Goal: Find specific page/section: Find specific page/section

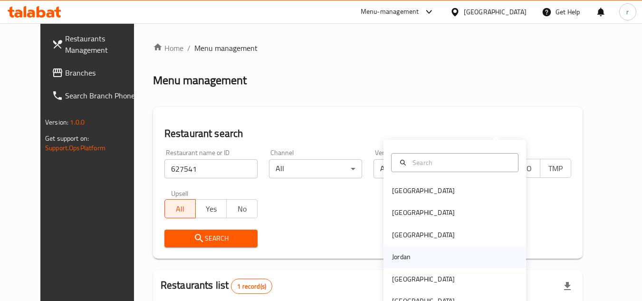
scroll to position [115, 0]
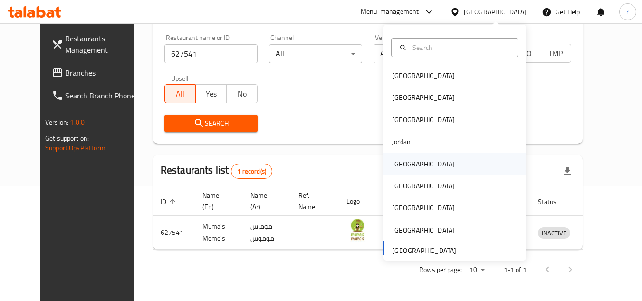
click at [398, 163] on div "[GEOGRAPHIC_DATA]" at bounding box center [423, 164] width 63 height 10
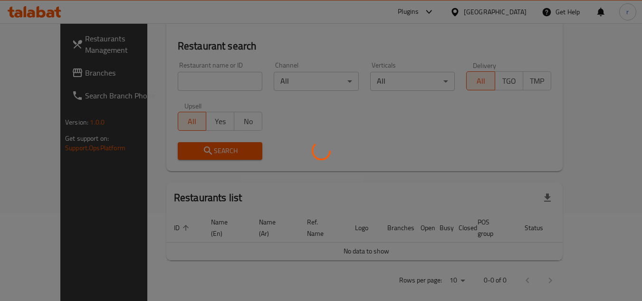
scroll to position [115, 0]
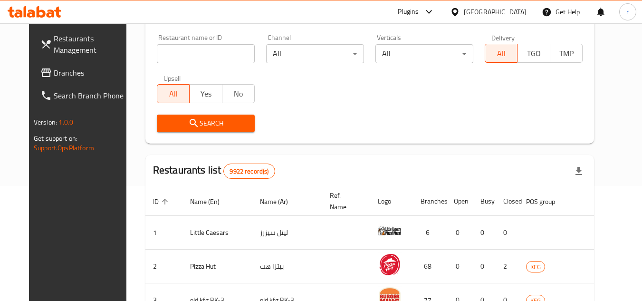
click at [54, 77] on span "Branches" at bounding box center [91, 72] width 75 height 11
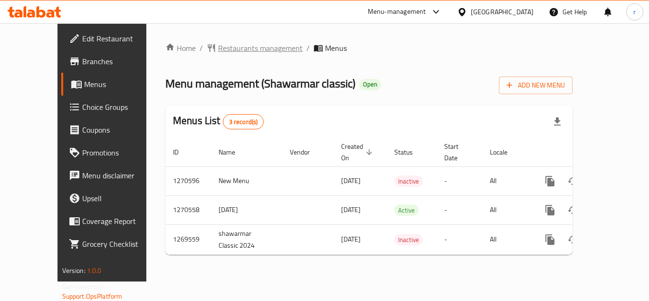
click at [225, 47] on span "Restaurants management" at bounding box center [260, 47] width 85 height 11
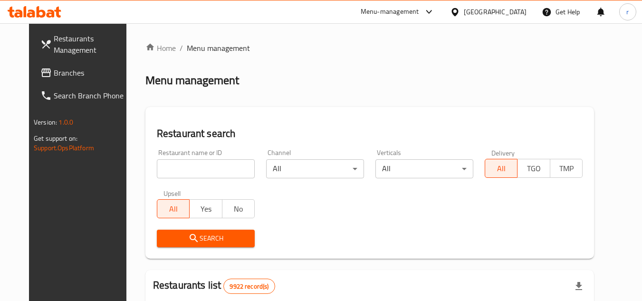
click at [176, 164] on div "Home / Menu management Menu management Restaurant search Restaurant name or ID …" at bounding box center [369, 301] width 448 height 519
click at [176, 164] on input "search" at bounding box center [206, 168] width 98 height 19
paste input "18736"
type input "18736"
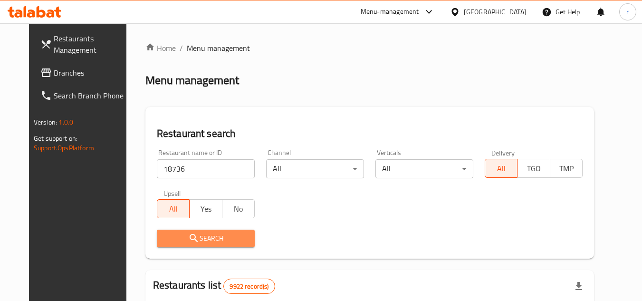
click at [166, 231] on button "Search" at bounding box center [206, 238] width 98 height 18
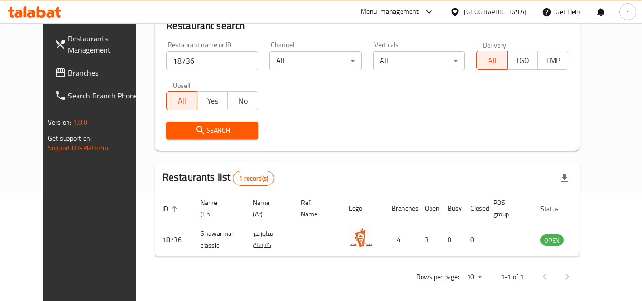
scroll to position [115, 0]
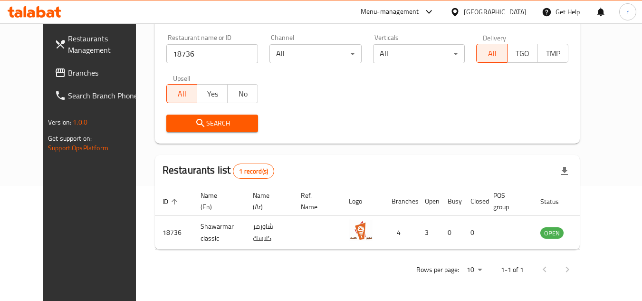
click at [517, 14] on div "[GEOGRAPHIC_DATA]" at bounding box center [495, 12] width 63 height 10
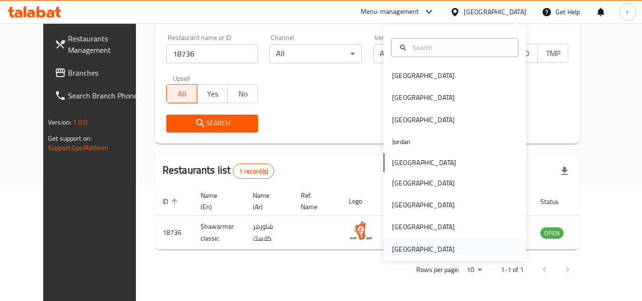
click at [411, 247] on div "[GEOGRAPHIC_DATA]" at bounding box center [423, 249] width 63 height 10
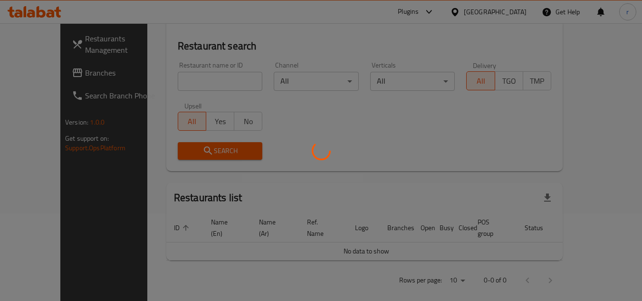
scroll to position [115, 0]
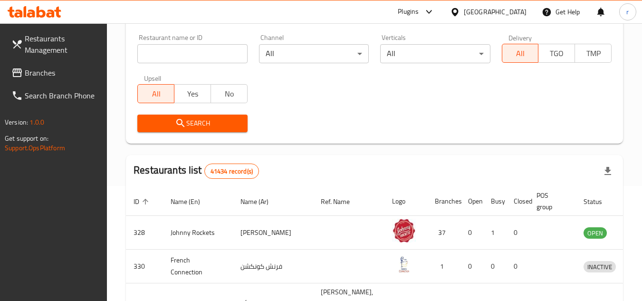
click at [39, 76] on span "Branches" at bounding box center [62, 72] width 75 height 11
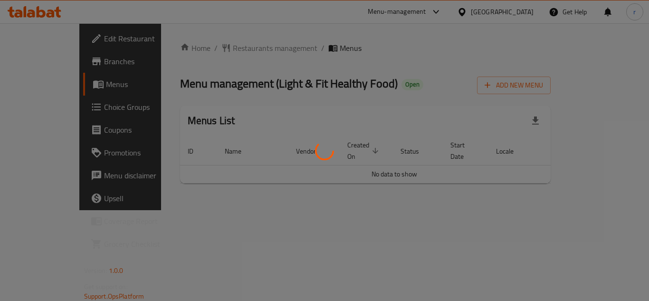
click at [215, 48] on div at bounding box center [324, 150] width 649 height 301
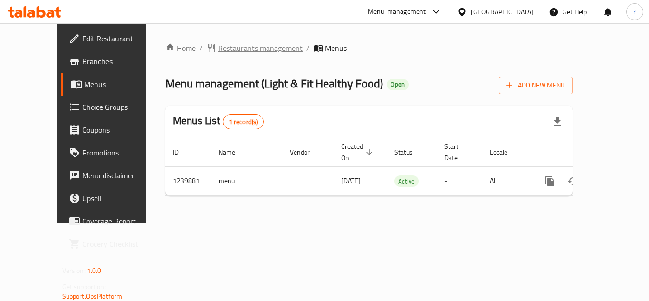
click at [218, 50] on span "Restaurants management" at bounding box center [260, 47] width 85 height 11
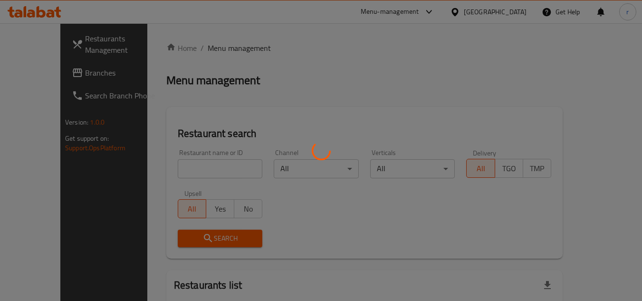
click at [176, 168] on div at bounding box center [321, 150] width 642 height 301
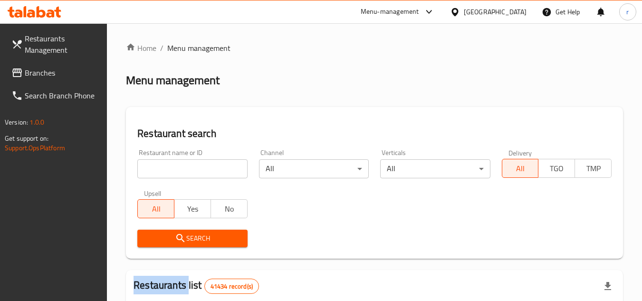
click at [176, 168] on div at bounding box center [321, 150] width 642 height 301
click at [176, 168] on input "search" at bounding box center [192, 168] width 110 height 19
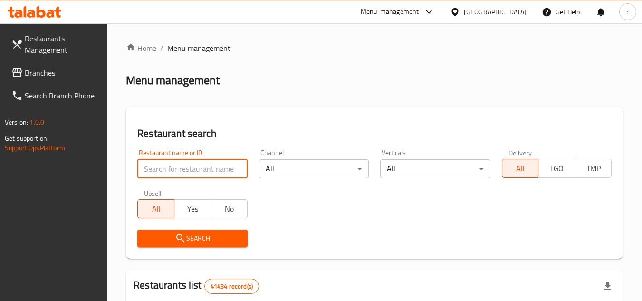
click at [176, 168] on input "search" at bounding box center [192, 168] width 110 height 19
paste input "680122"
type input "680122"
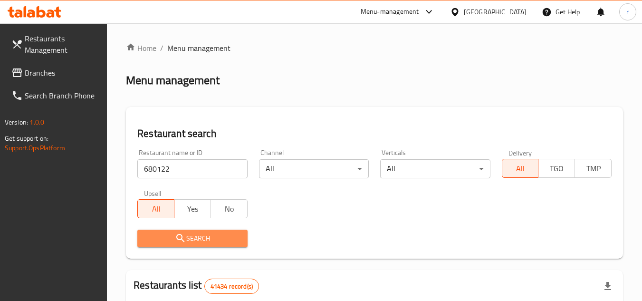
click at [161, 238] on span "Search" at bounding box center [192, 238] width 95 height 12
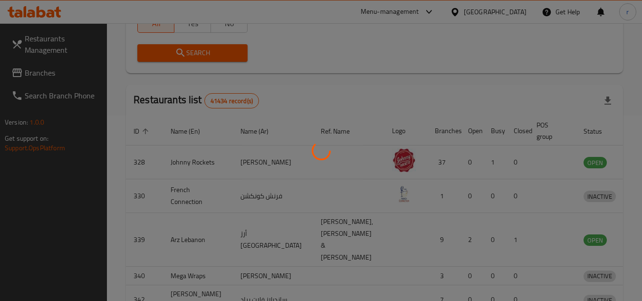
scroll to position [123, 0]
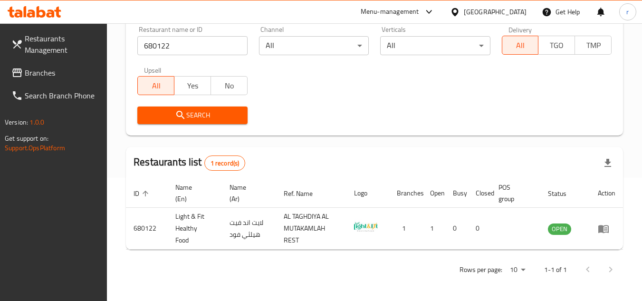
click at [493, 15] on div "[GEOGRAPHIC_DATA]" at bounding box center [495, 12] width 63 height 10
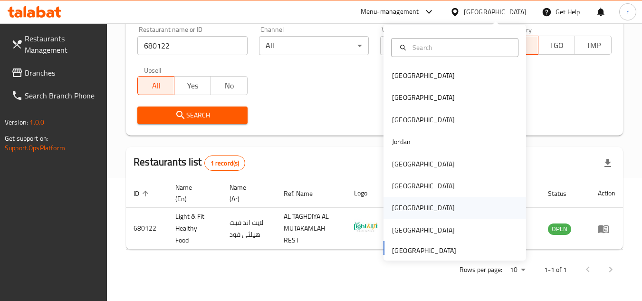
click at [384, 207] on div "[GEOGRAPHIC_DATA]" at bounding box center [423, 208] width 78 height 22
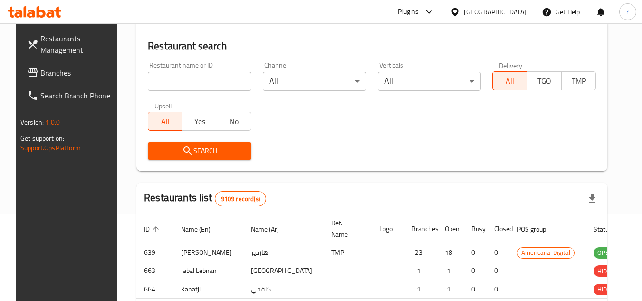
scroll to position [123, 0]
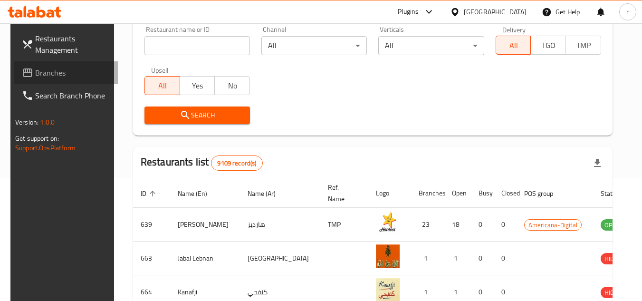
click at [43, 67] on span "Branches" at bounding box center [72, 72] width 75 height 11
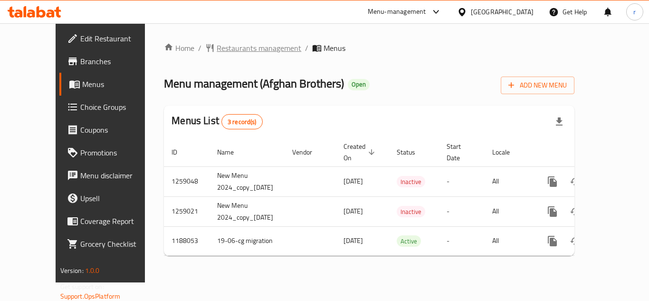
click at [221, 48] on span "Restaurants management" at bounding box center [259, 47] width 85 height 11
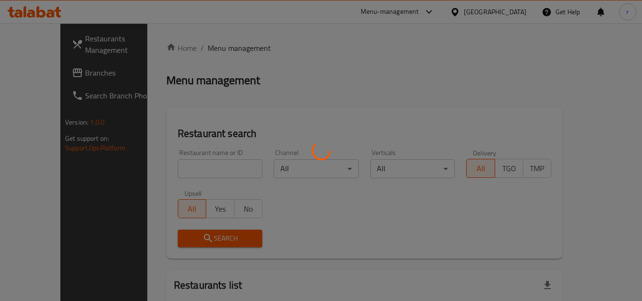
click at [168, 166] on div at bounding box center [321, 150] width 642 height 301
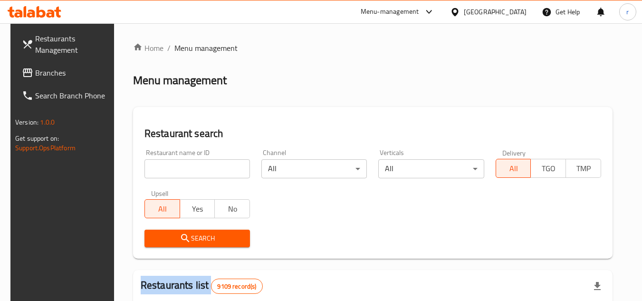
click at [168, 166] on input "search" at bounding box center [196, 168] width 105 height 19
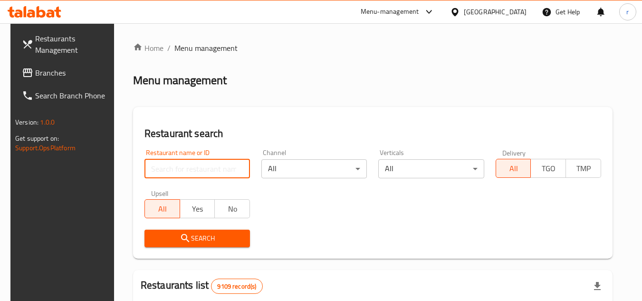
paste input "20176"
type input "20176"
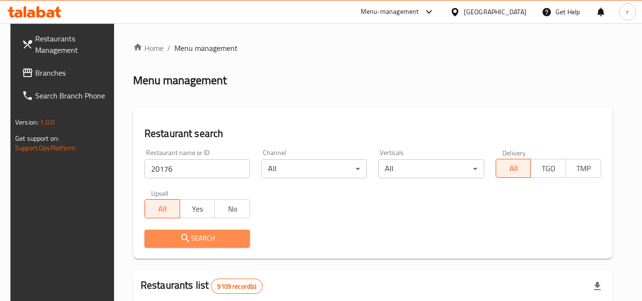
click at [157, 236] on span "Search" at bounding box center [197, 238] width 90 height 12
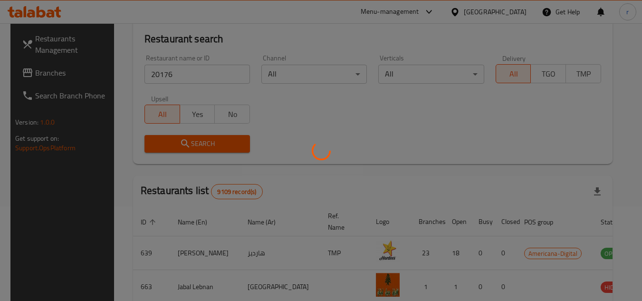
scroll to position [95, 0]
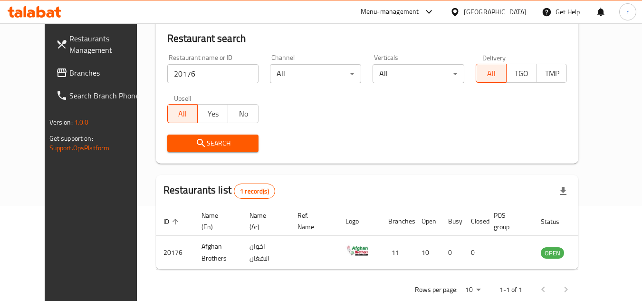
click at [525, 9] on div "[GEOGRAPHIC_DATA]" at bounding box center [495, 12] width 63 height 10
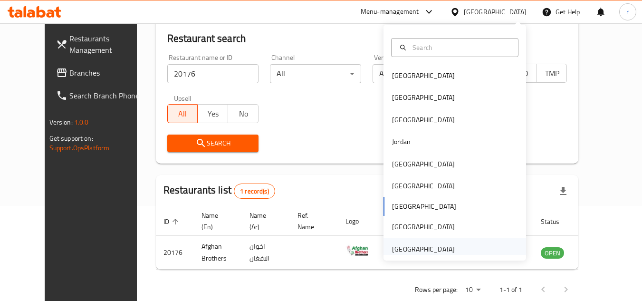
click at [396, 246] on div "[GEOGRAPHIC_DATA]" at bounding box center [423, 249] width 63 height 10
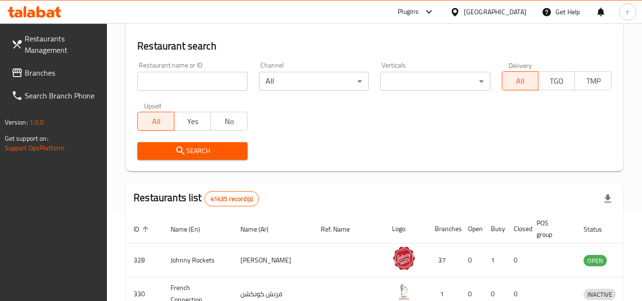
scroll to position [95, 0]
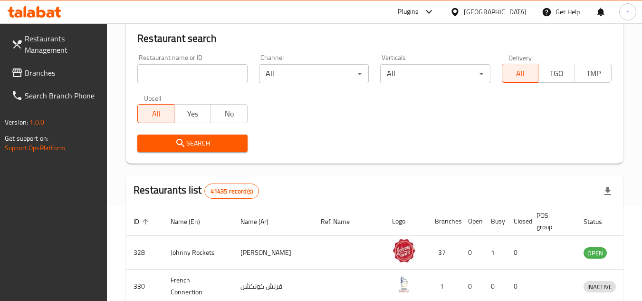
click at [42, 74] on span "Branches" at bounding box center [62, 72] width 75 height 11
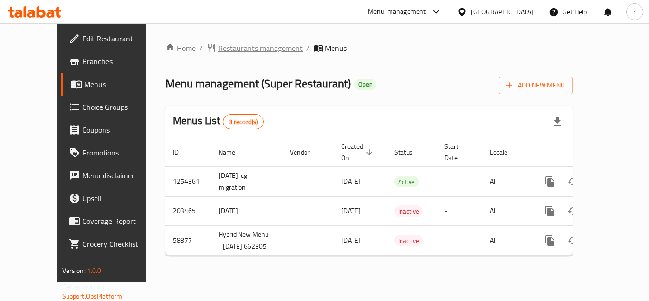
click at [218, 54] on span "Restaurants management" at bounding box center [260, 47] width 85 height 11
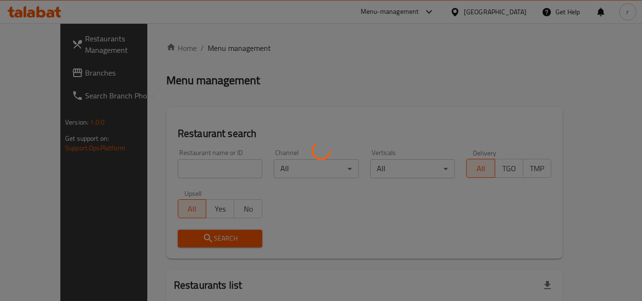
click at [166, 172] on div at bounding box center [321, 150] width 642 height 301
drag, startPoint x: 164, startPoint y: 172, endPoint x: 164, endPoint y: 162, distance: 10.0
click at [164, 172] on div at bounding box center [321, 150] width 642 height 301
click at [164, 162] on div at bounding box center [321, 150] width 642 height 301
click at [164, 163] on div at bounding box center [321, 150] width 642 height 301
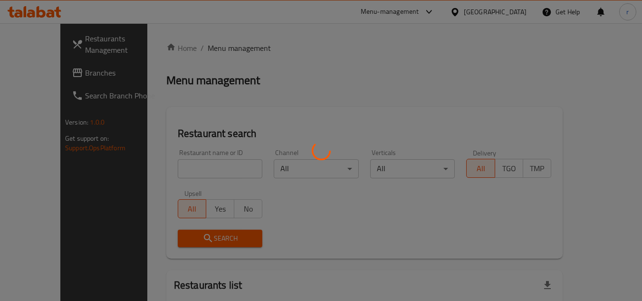
click at [164, 166] on div at bounding box center [321, 150] width 642 height 301
click at [164, 169] on div at bounding box center [321, 150] width 642 height 301
click at [165, 167] on div at bounding box center [321, 150] width 642 height 301
click at [165, 166] on div at bounding box center [321, 150] width 642 height 301
click at [192, 160] on div at bounding box center [321, 150] width 642 height 301
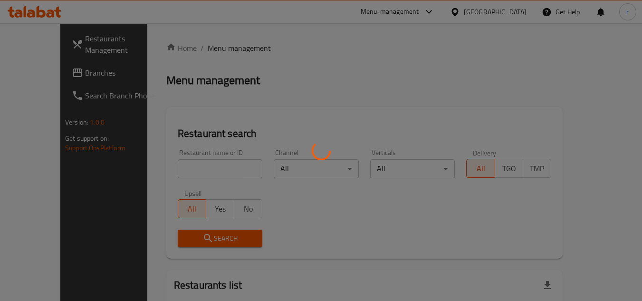
click at [192, 164] on div at bounding box center [321, 150] width 642 height 301
click at [188, 166] on div at bounding box center [321, 150] width 642 height 301
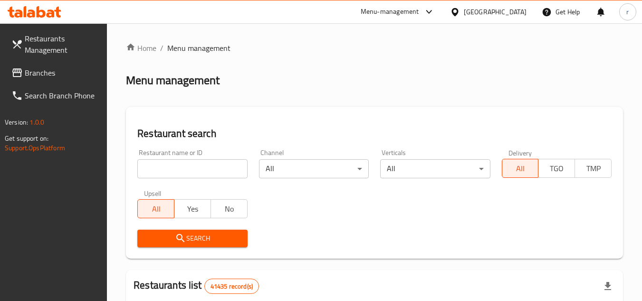
click at [186, 166] on input "search" at bounding box center [192, 168] width 110 height 19
paste input "6391"
type input "6391"
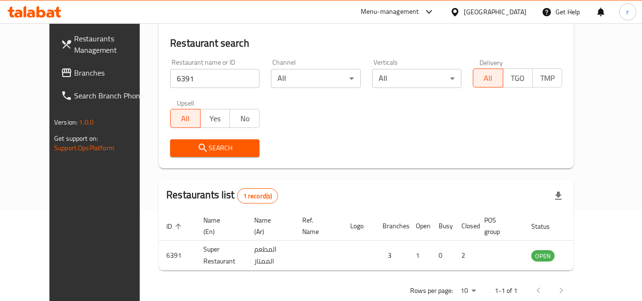
scroll to position [95, 0]
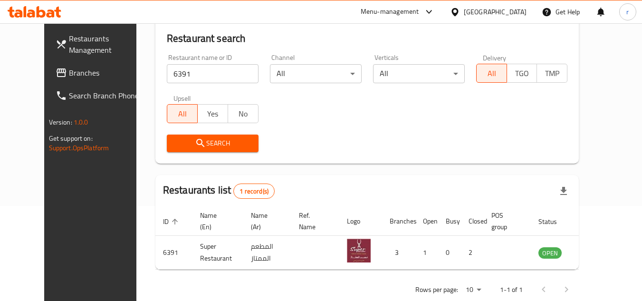
click at [464, 14] on div "[GEOGRAPHIC_DATA]" at bounding box center [495, 12] width 63 height 10
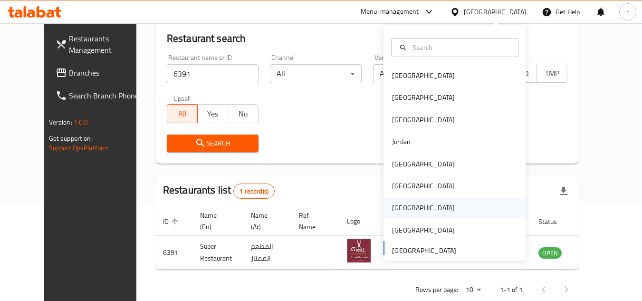
click at [394, 205] on div "[GEOGRAPHIC_DATA]" at bounding box center [423, 207] width 63 height 10
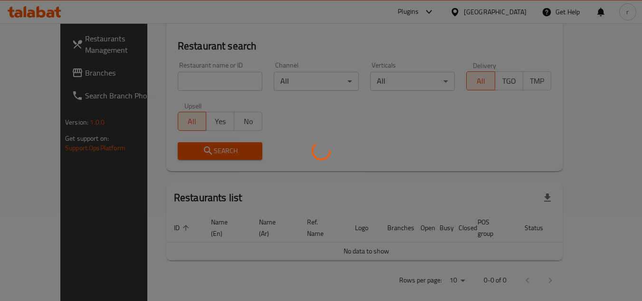
scroll to position [95, 0]
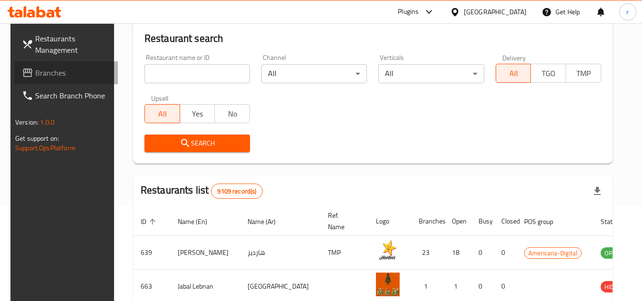
click at [46, 75] on span "Branches" at bounding box center [72, 72] width 75 height 11
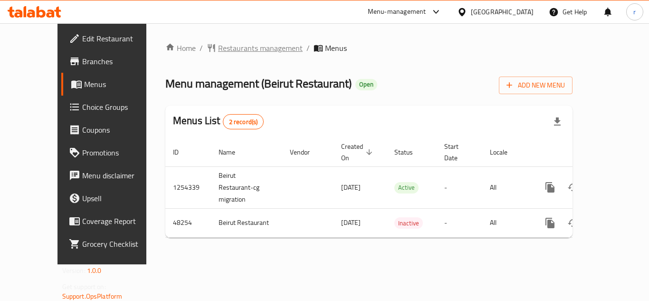
click at [223, 47] on span "Restaurants management" at bounding box center [260, 47] width 85 height 11
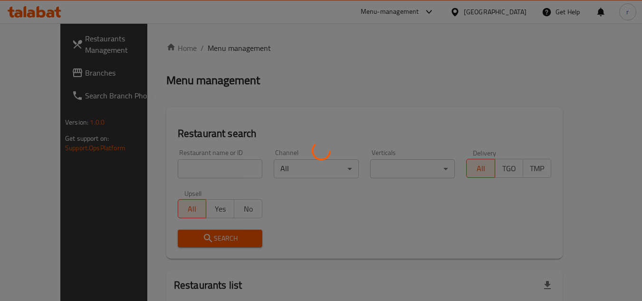
click at [198, 165] on div at bounding box center [321, 150] width 642 height 301
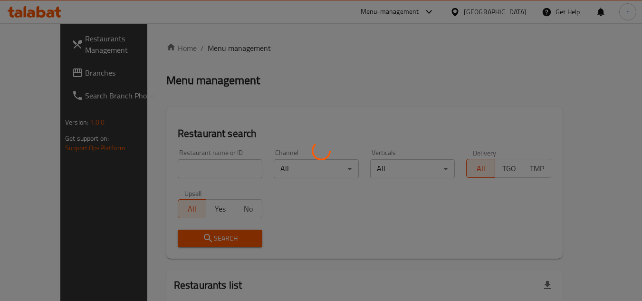
click at [192, 164] on div at bounding box center [321, 150] width 642 height 301
click at [170, 166] on div at bounding box center [321, 150] width 642 height 301
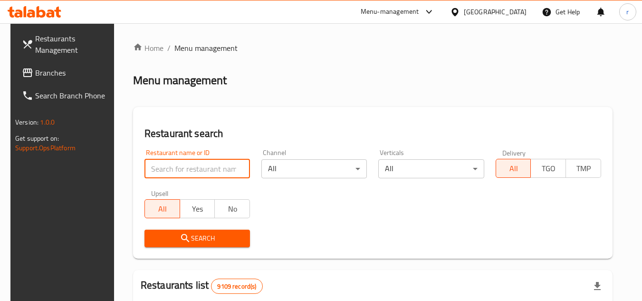
click at [184, 164] on input "search" at bounding box center [196, 168] width 105 height 19
paste input "24352"
type input "24352"
click at [158, 232] on span "Search" at bounding box center [197, 238] width 90 height 12
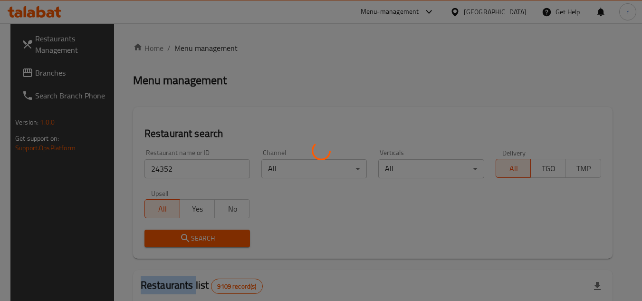
click at [158, 232] on div at bounding box center [321, 150] width 642 height 301
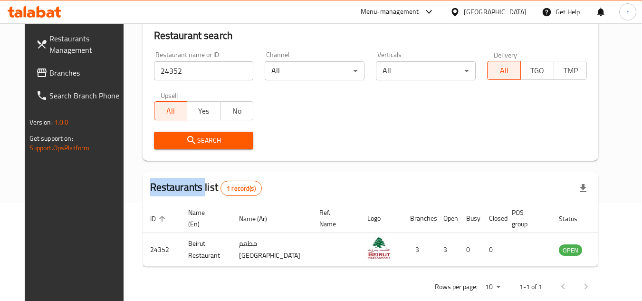
scroll to position [115, 0]
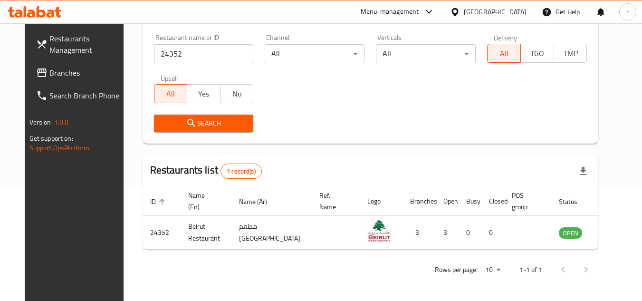
click at [516, 6] on div "[GEOGRAPHIC_DATA]" at bounding box center [488, 11] width 92 height 23
click at [519, 13] on div "[GEOGRAPHIC_DATA]" at bounding box center [495, 12] width 63 height 10
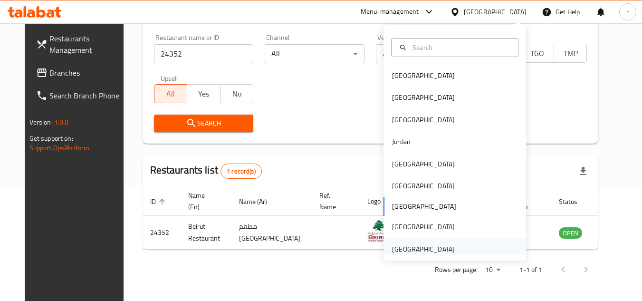
click at [397, 247] on div "[GEOGRAPHIC_DATA]" at bounding box center [423, 249] width 63 height 10
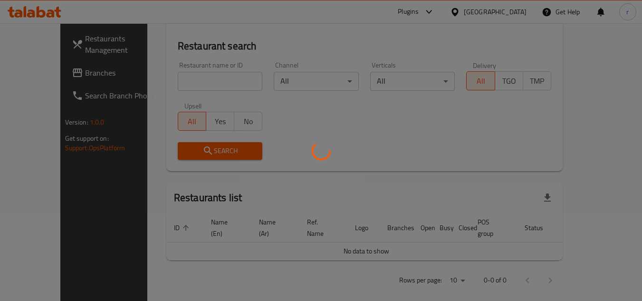
scroll to position [115, 0]
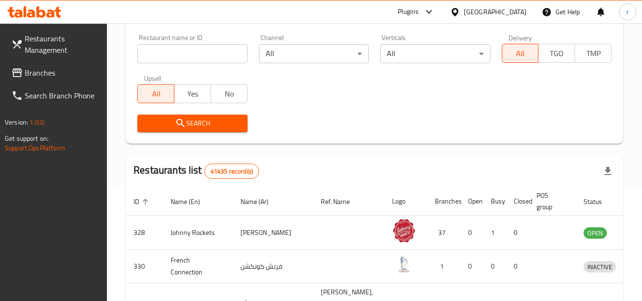
click at [33, 78] on span "Branches" at bounding box center [62, 72] width 75 height 11
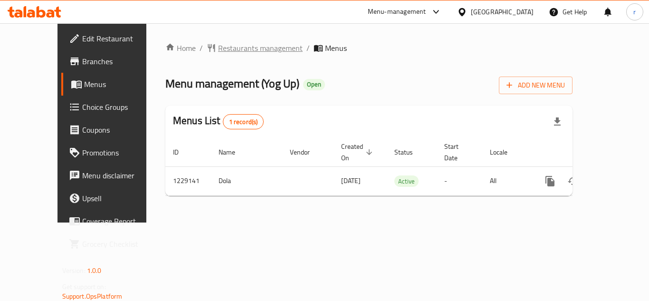
click at [228, 49] on span "Restaurants management" at bounding box center [260, 47] width 85 height 11
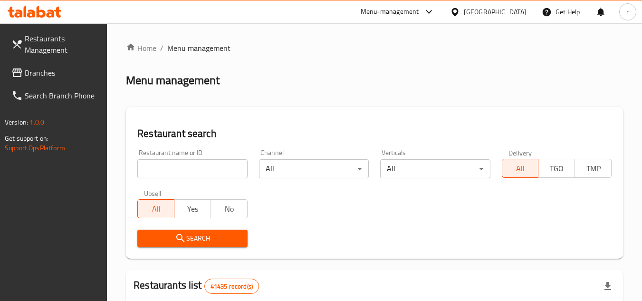
click at [189, 174] on input "search" at bounding box center [192, 168] width 110 height 19
paste input "676655"
type input "676655"
click at [206, 233] on span "Search" at bounding box center [192, 238] width 95 height 12
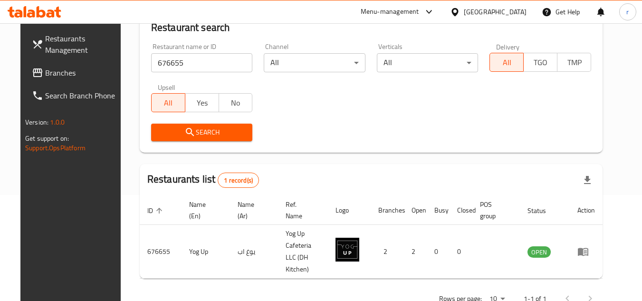
scroll to position [115, 0]
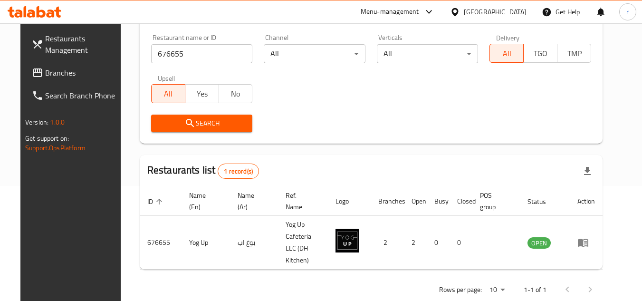
click at [480, 13] on div "[GEOGRAPHIC_DATA]" at bounding box center [495, 12] width 63 height 10
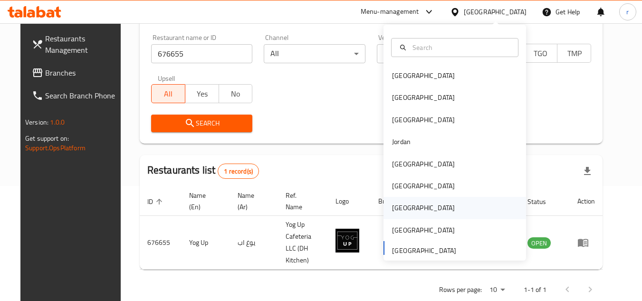
click at [396, 212] on div "[GEOGRAPHIC_DATA]" at bounding box center [423, 207] width 63 height 10
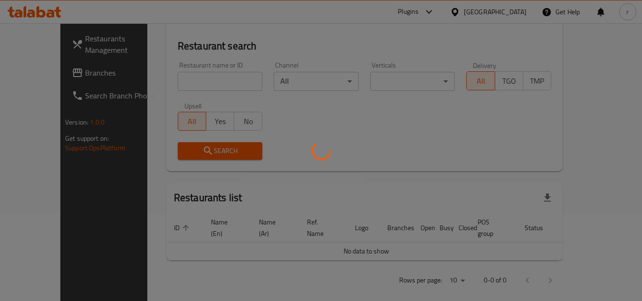
scroll to position [115, 0]
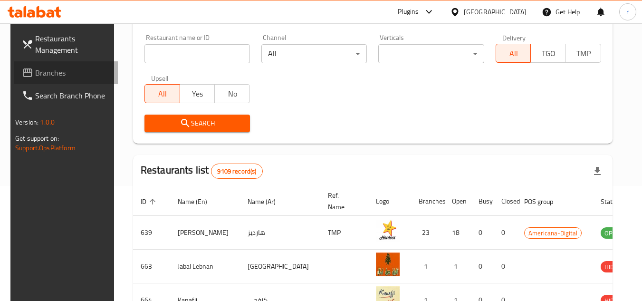
click at [45, 74] on span "Branches" at bounding box center [72, 72] width 75 height 11
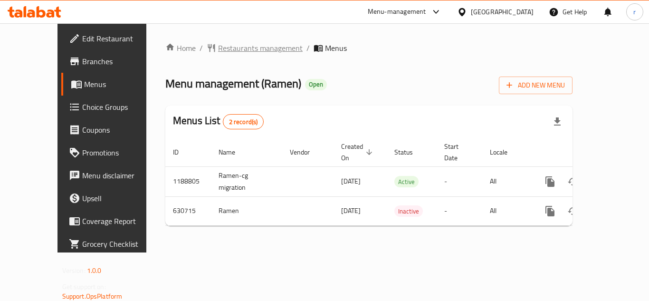
click at [236, 47] on span "Restaurants management" at bounding box center [260, 47] width 85 height 11
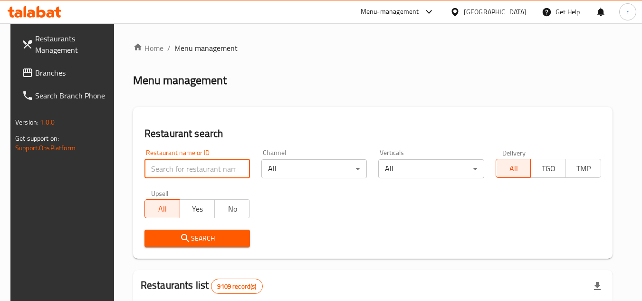
click at [182, 163] on input "search" at bounding box center [196, 168] width 105 height 19
click at [177, 158] on div "Restaurant name or ID Restaurant name or ID" at bounding box center [196, 163] width 105 height 29
click at [175, 170] on input "search" at bounding box center [196, 168] width 105 height 19
paste input "639600"
type input "639600"
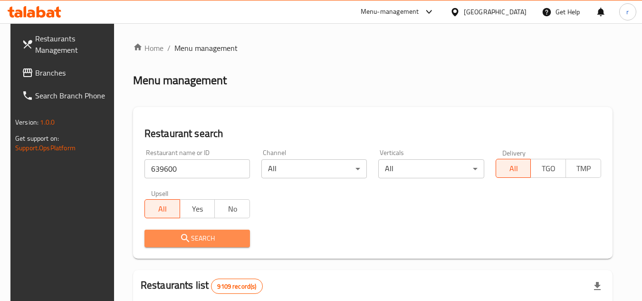
click at [159, 229] on button "Search" at bounding box center [196, 238] width 105 height 18
click at [159, 229] on div at bounding box center [321, 150] width 642 height 301
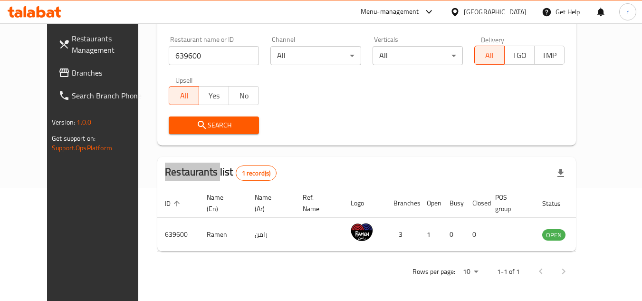
scroll to position [115, 0]
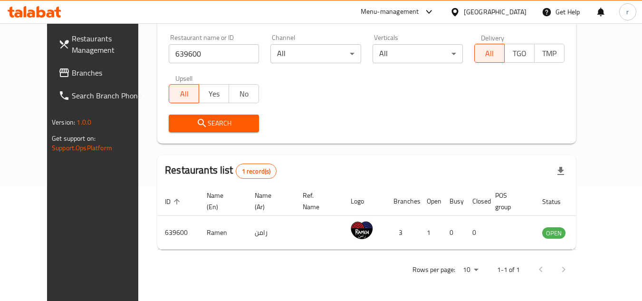
click at [464, 12] on div at bounding box center [457, 12] width 14 height 10
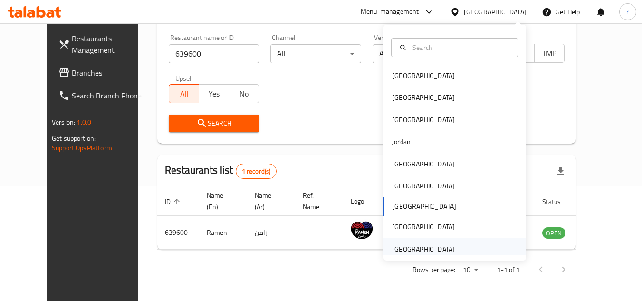
click at [407, 244] on div "[GEOGRAPHIC_DATA]" at bounding box center [423, 249] width 63 height 10
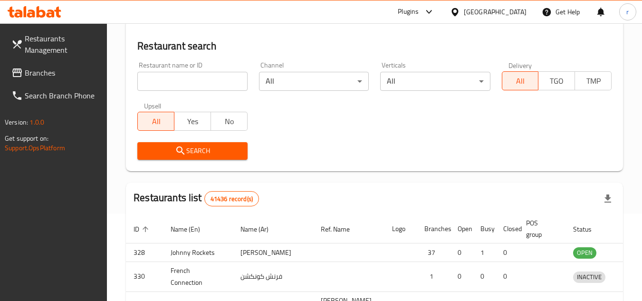
scroll to position [115, 0]
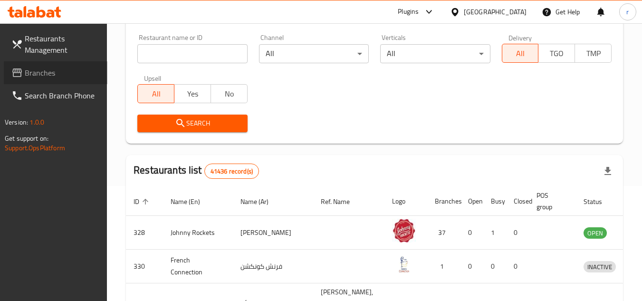
click at [25, 75] on span "Branches" at bounding box center [62, 72] width 75 height 11
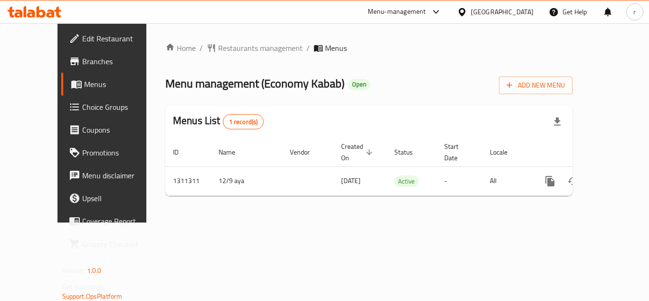
click at [223, 36] on div "Home / Restaurants management / Menus Menu management ( Economy Kabab ) Open Ad…" at bounding box center [368, 122] width 445 height 199
click at [224, 45] on span "Restaurants management" at bounding box center [260, 47] width 85 height 11
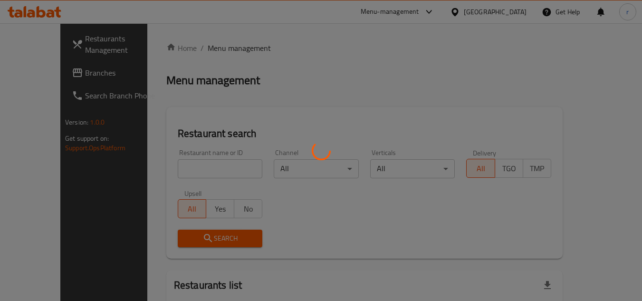
click at [171, 168] on div at bounding box center [321, 150] width 642 height 301
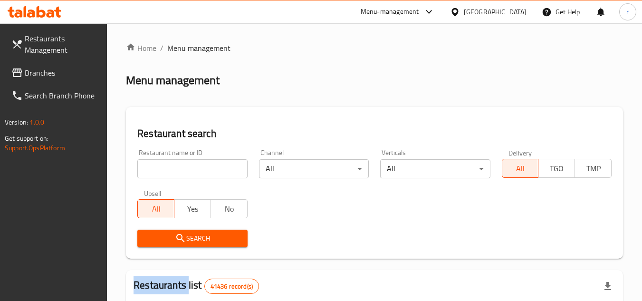
click at [171, 168] on div at bounding box center [321, 150] width 642 height 301
click at [170, 165] on input "search" at bounding box center [192, 168] width 110 height 19
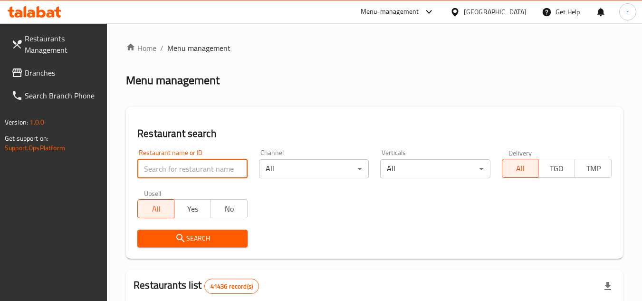
paste input "705781"
click at [170, 165] on input "search" at bounding box center [192, 168] width 110 height 19
type input "705781"
drag, startPoint x: 158, startPoint y: 238, endPoint x: 242, endPoint y: 211, distance: 88.3
click at [158, 238] on span "Search" at bounding box center [192, 238] width 95 height 12
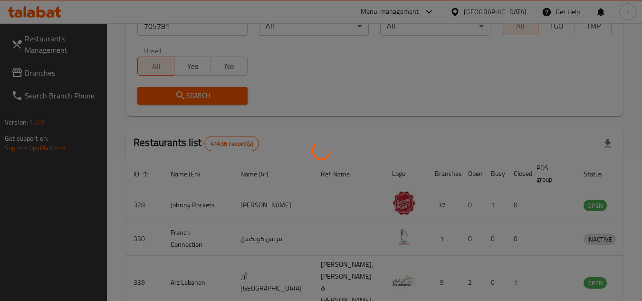
scroll to position [123, 0]
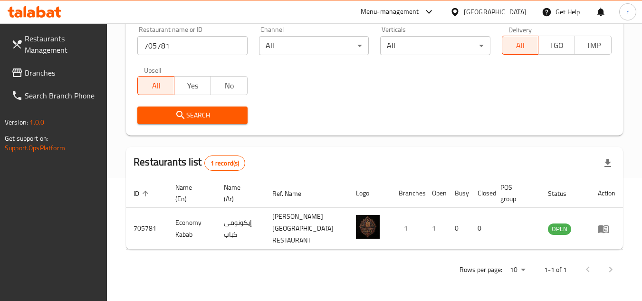
click at [43, 73] on span "Branches" at bounding box center [62, 72] width 75 height 11
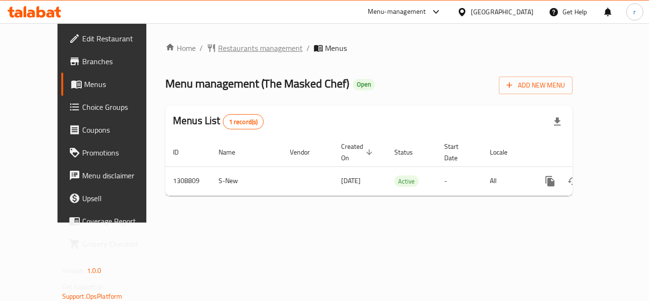
click at [218, 49] on span "Restaurants management" at bounding box center [260, 47] width 85 height 11
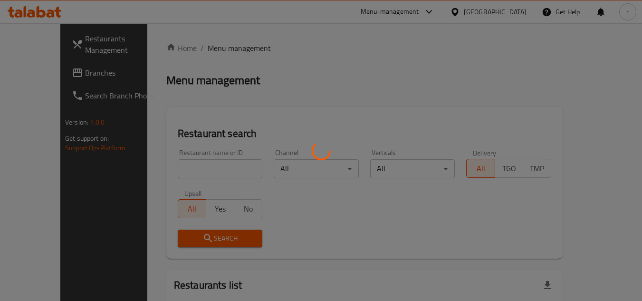
click at [198, 167] on div at bounding box center [321, 150] width 642 height 301
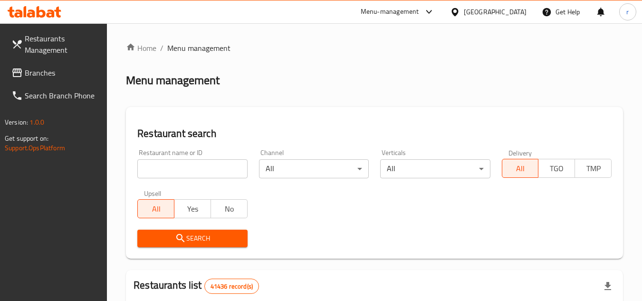
click at [198, 167] on input "search" at bounding box center [192, 168] width 110 height 19
paste input "705056"
type input "705056"
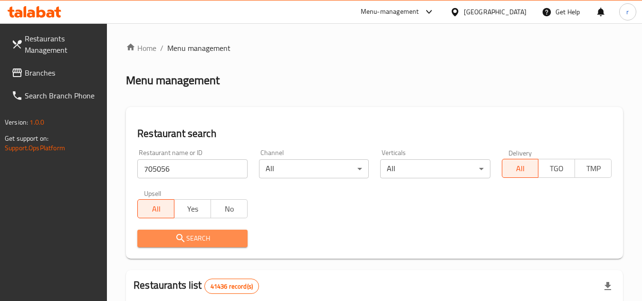
click at [162, 233] on span "Search" at bounding box center [192, 238] width 95 height 12
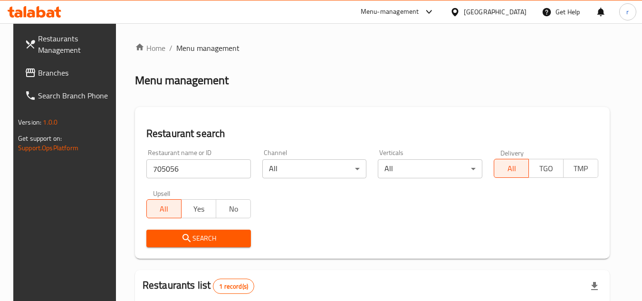
scroll to position [95, 0]
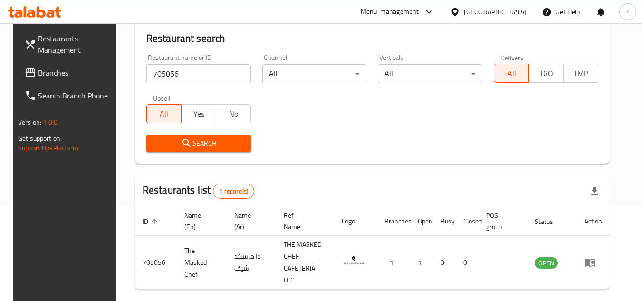
click at [506, 13] on div "[GEOGRAPHIC_DATA]" at bounding box center [495, 12] width 63 height 10
click at [328, 97] on div "Restaurant name or ID 705056 Restaurant name or ID Channel All ​ Verticals All …" at bounding box center [372, 102] width 463 height 109
click at [38, 68] on span "Branches" at bounding box center [75, 72] width 75 height 11
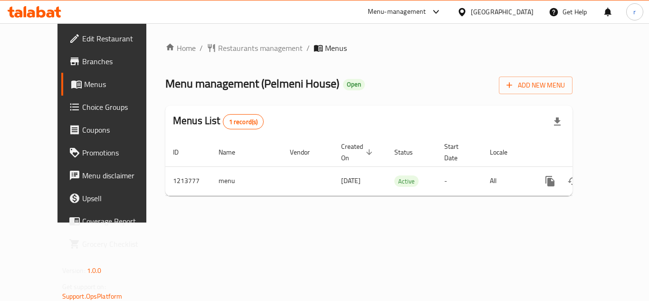
click at [474, 9] on div "[GEOGRAPHIC_DATA]" at bounding box center [502, 12] width 63 height 10
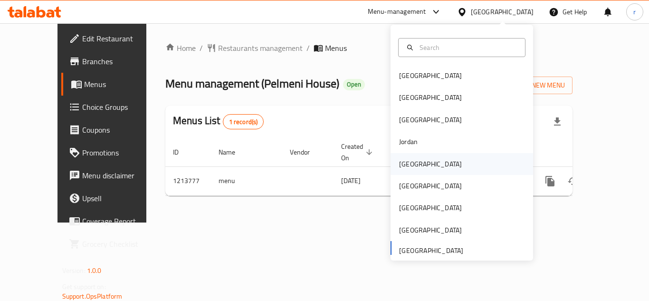
click at [401, 163] on div "[GEOGRAPHIC_DATA]" at bounding box center [430, 164] width 63 height 10
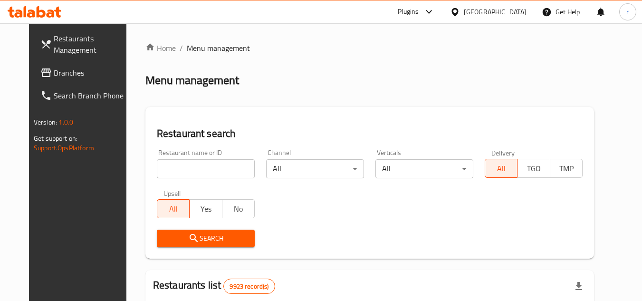
click at [54, 73] on span "Branches" at bounding box center [91, 72] width 75 height 11
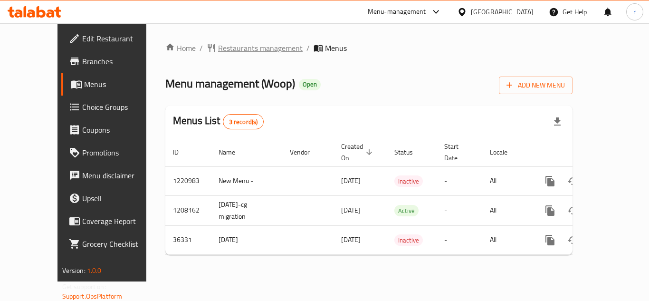
click at [218, 48] on span "Restaurants management" at bounding box center [260, 47] width 85 height 11
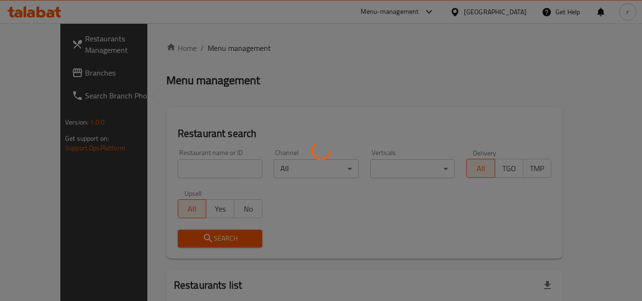
click at [201, 167] on div at bounding box center [321, 150] width 642 height 301
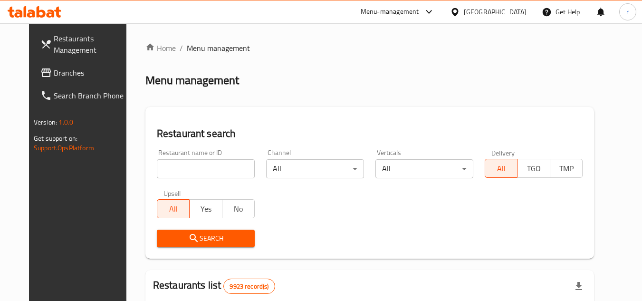
click at [211, 173] on input "search" at bounding box center [206, 168] width 98 height 19
paste input "18794"
type input "18794"
click at [176, 230] on button "Search" at bounding box center [206, 238] width 98 height 18
click at [176, 230] on div at bounding box center [321, 150] width 642 height 301
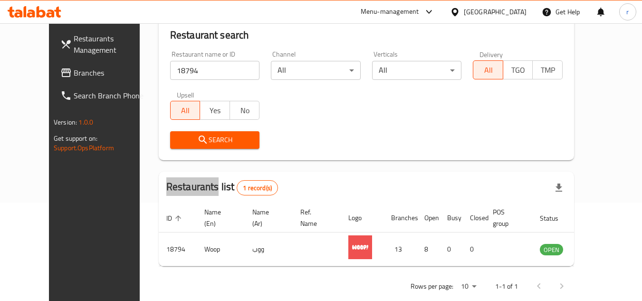
scroll to position [115, 0]
